Goal: Check status: Check status

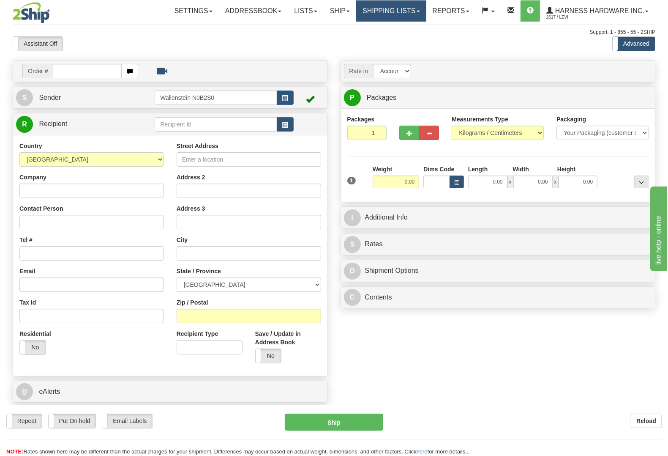
click at [385, 7] on link "Shipping lists" at bounding box center [391, 10] width 70 height 21
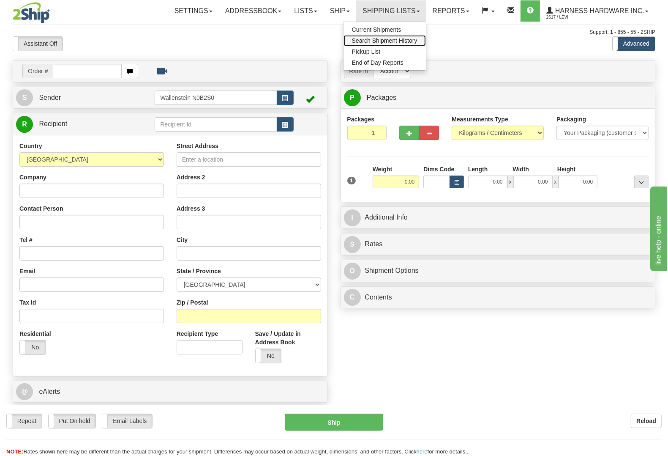
click at [394, 39] on span "Search Shipment History" at bounding box center [385, 40] width 66 height 7
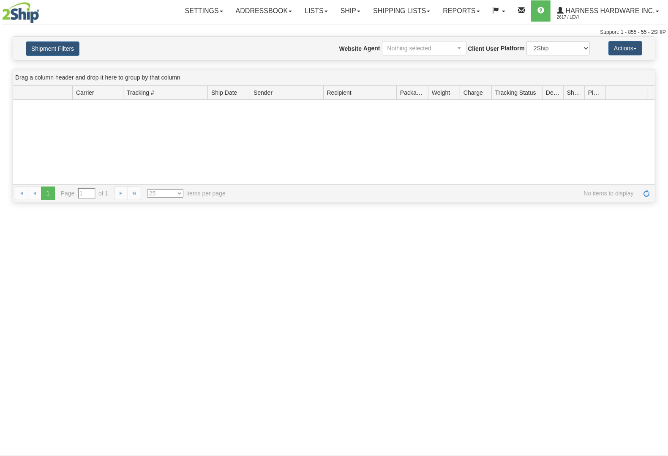
type input "From [DATE] To [DATE]"
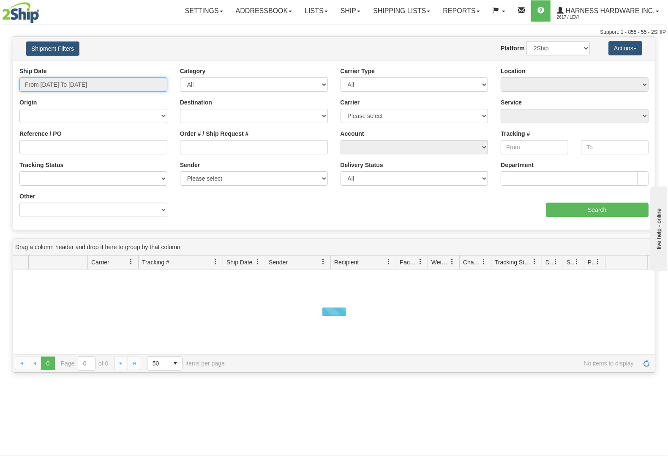
type input "[DATE]"
click at [77, 88] on input "From 08/27/2025 To 08/28/2025" at bounding box center [93, 84] width 148 height 14
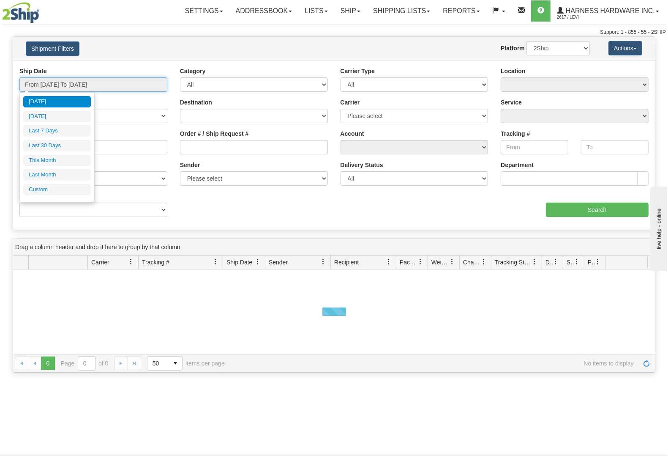
type input "08/27/2025"
type input "[DATE]"
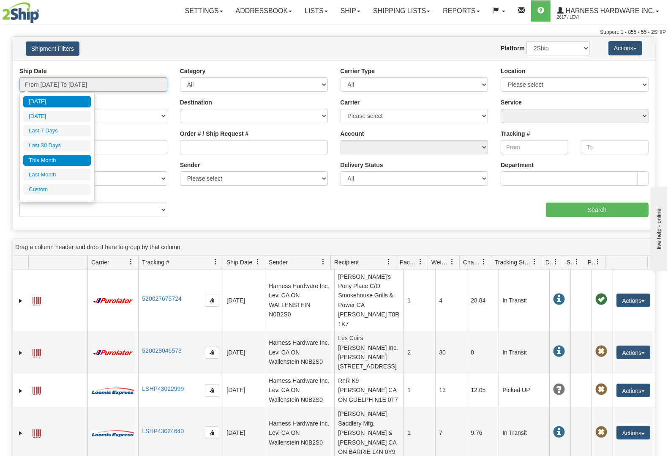
type input "08/01/2025"
type input "08/31/2025"
type input "07/01/2025"
type input "07/31/2025"
type input "[DATE]"
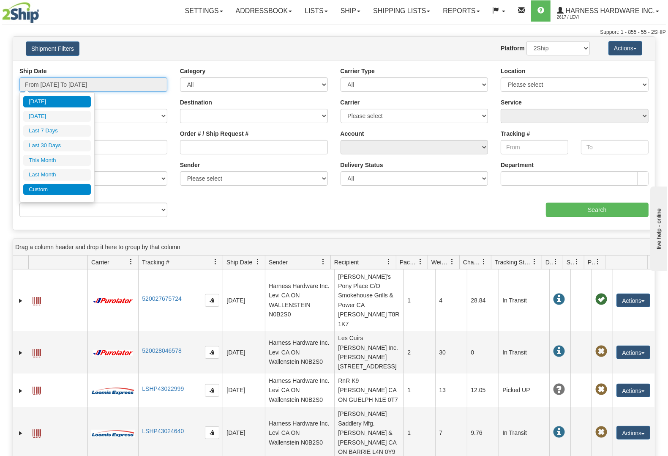
type input "[DATE]"
click at [62, 189] on li "Custom" at bounding box center [57, 189] width 68 height 11
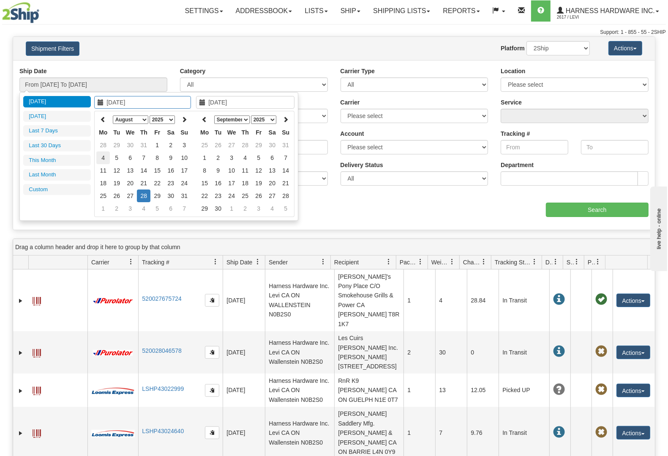
type input "07/01/2025"
type input "07/31/2025"
type input "[DATE]"
type input "08/25/2025"
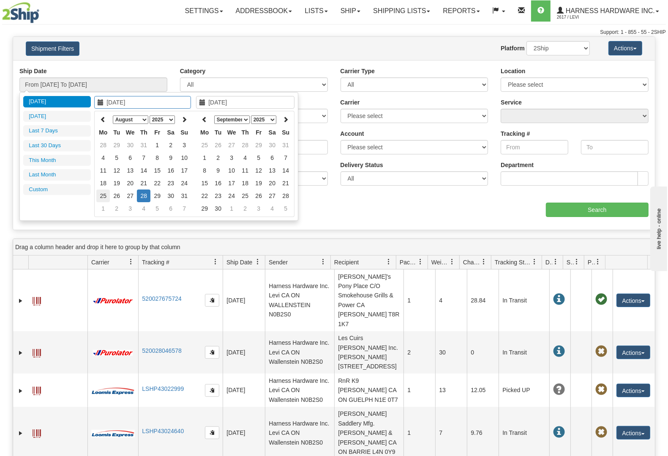
click at [104, 193] on td "25" at bounding box center [103, 195] width 14 height 13
type input "08/25/2025"
click at [104, 193] on td "25" at bounding box center [103, 195] width 14 height 13
type input "From 08/25/2025 To 08/25/2025"
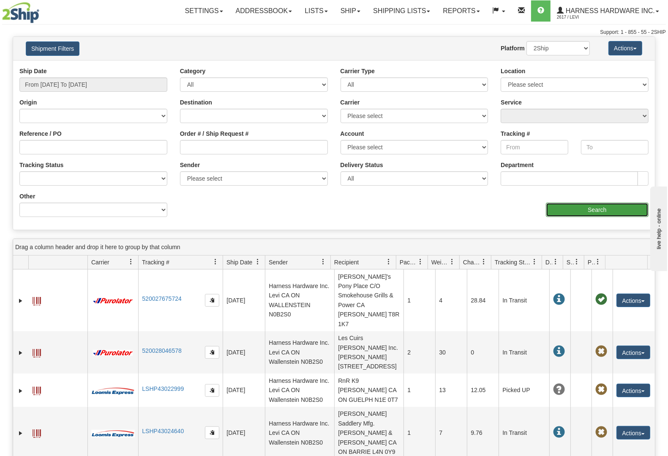
click at [609, 210] on input "Search" at bounding box center [597, 209] width 103 height 14
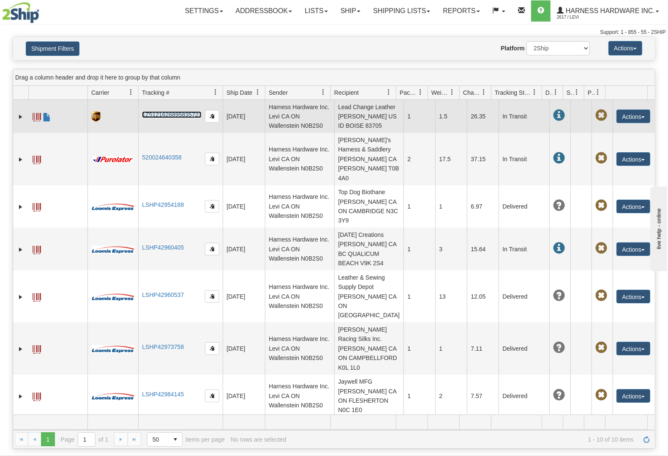
click at [175, 114] on link "1Z5121626895835723" at bounding box center [172, 114] width 60 height 7
click at [187, 113] on link "1Z5121626895835723" at bounding box center [172, 114] width 60 height 7
click at [635, 116] on button "Actions" at bounding box center [634, 116] width 34 height 14
click at [607, 132] on link "Repeat" at bounding box center [616, 131] width 68 height 11
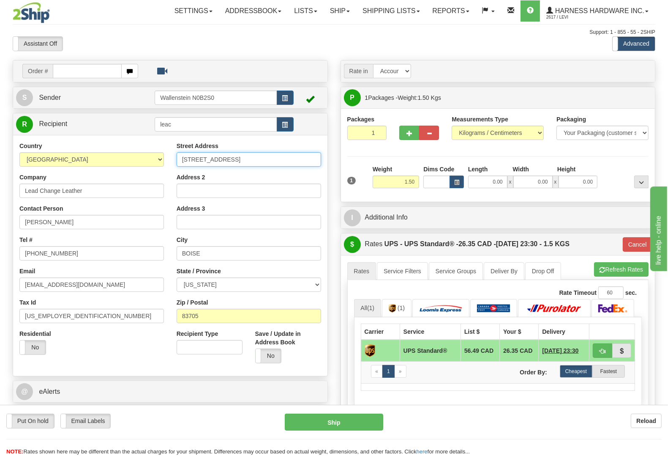
click at [282, 164] on input "[STREET_ADDRESS]" at bounding box center [249, 159] width 145 height 14
